Goal: Find specific fact: Find specific page/section

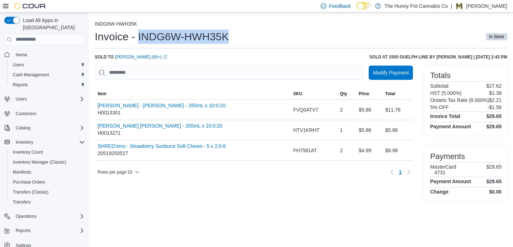
drag, startPoint x: 232, startPoint y: 40, endPoint x: 139, endPoint y: 35, distance: 92.8
click at [139, 35] on div "Invoice - INDG6W-HWH35K In Store" at bounding box center [301, 37] width 413 height 14
copy h1 "INDG6W-HWH35K"
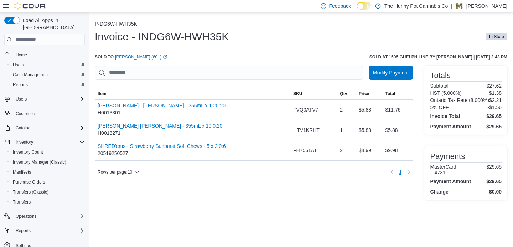
click at [251, 19] on div "INDG6W-HWH35K Invoice - INDG6W-HWH35K In Store Sold to [PERSON_NAME] (60+) (ope…" at bounding box center [301, 109] width 424 height 194
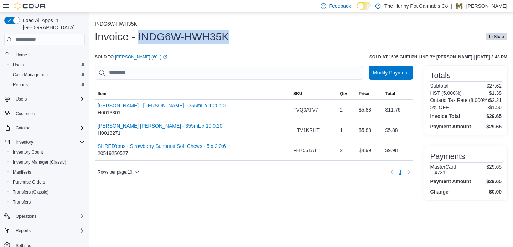
drag, startPoint x: 231, startPoint y: 36, endPoint x: 139, endPoint y: 40, distance: 92.0
click at [139, 40] on div "Invoice - INDG6W-HWH35K In Store" at bounding box center [301, 37] width 413 height 14
copy h1 "INDG6W-HWH35K"
click at [249, 32] on div "Invoice - INDG6W-HWH35K In Store" at bounding box center [301, 37] width 413 height 14
